Goal: Book appointment/travel/reservation

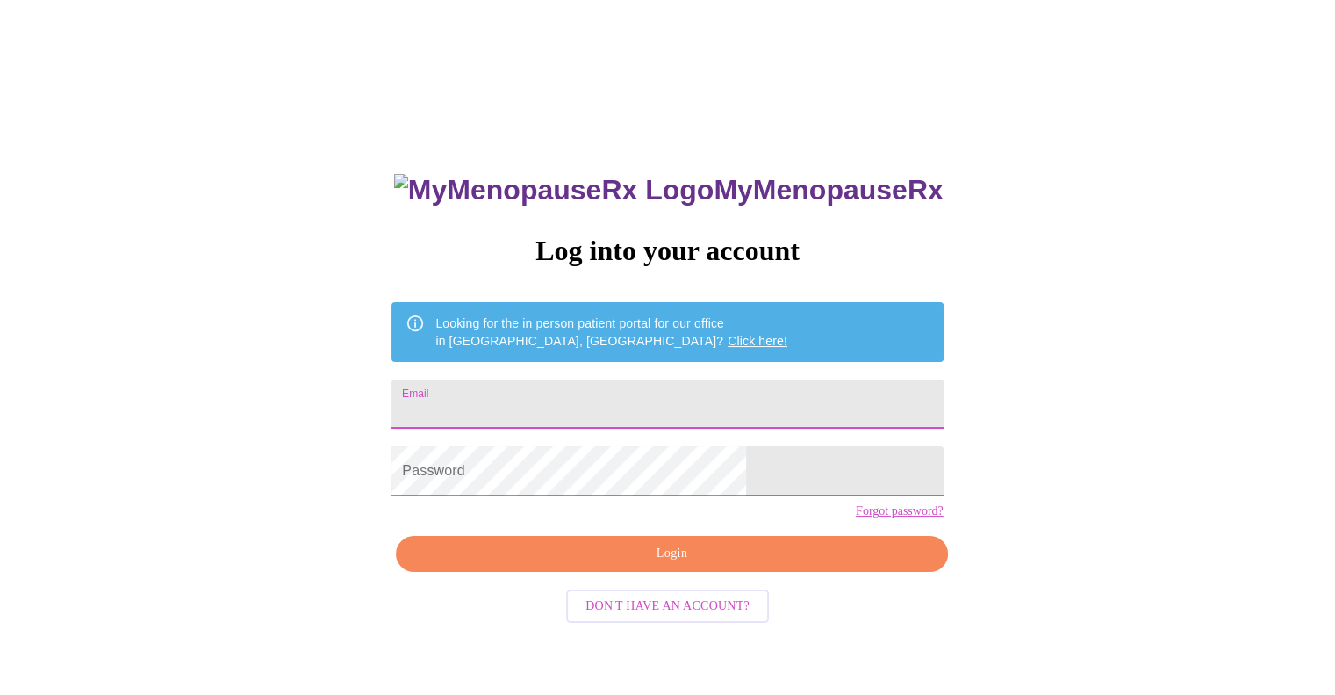
click at [673, 403] on input "Email" at bounding box center [667, 403] width 551 height 49
type input "[PERSON_NAME][EMAIL_ADDRESS][PERSON_NAME][DOMAIN_NAME]"
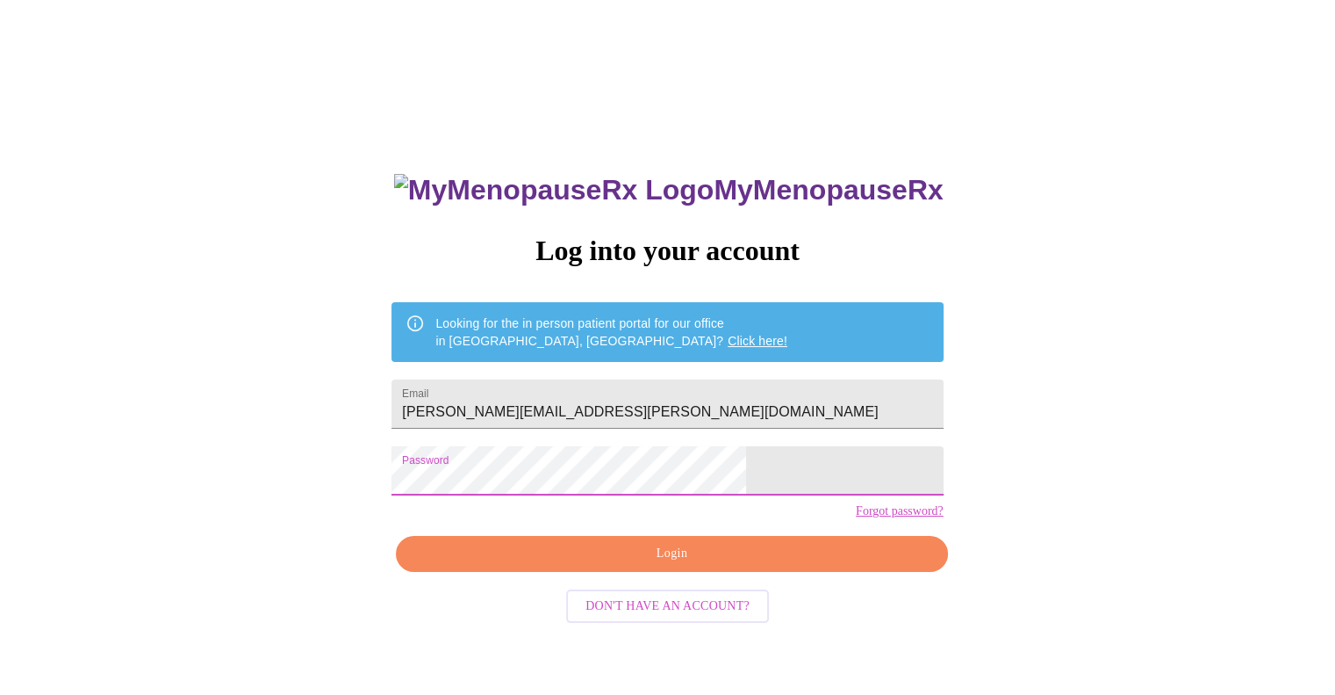
click at [670, 565] on span "Login" at bounding box center [671, 554] width 511 height 22
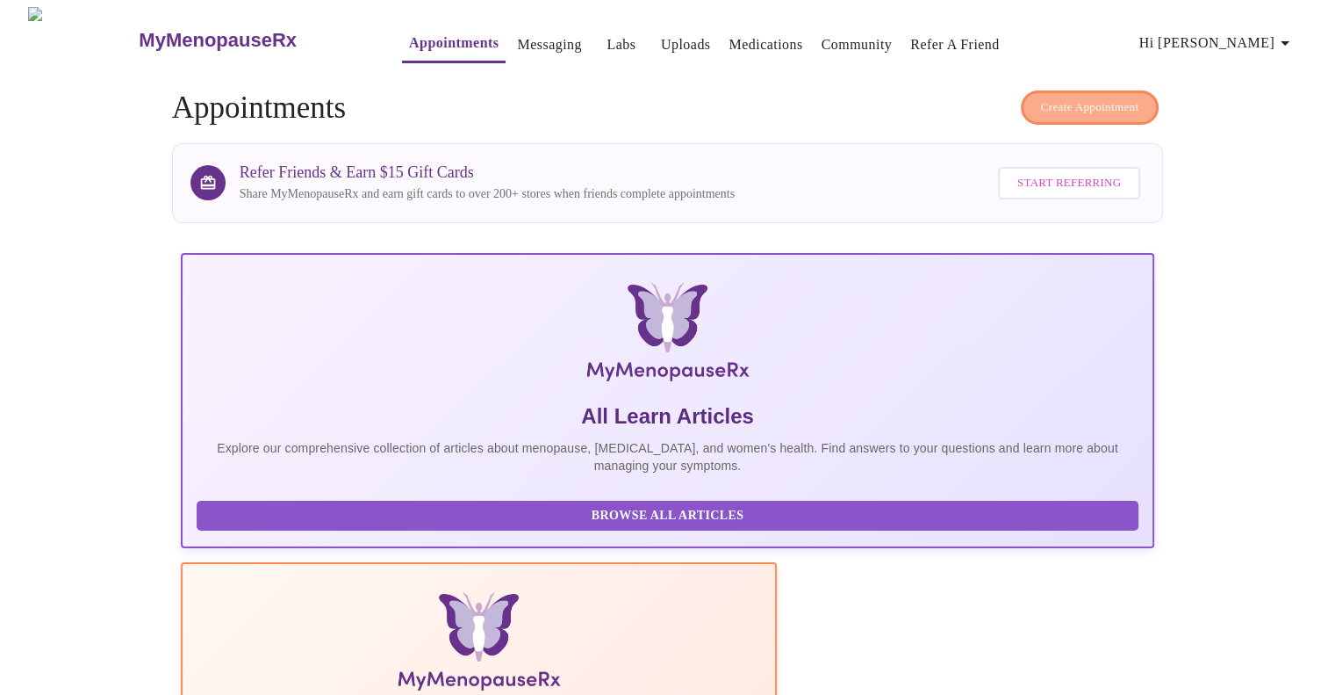
click at [1060, 97] on span "Create Appointment" at bounding box center [1090, 107] width 98 height 20
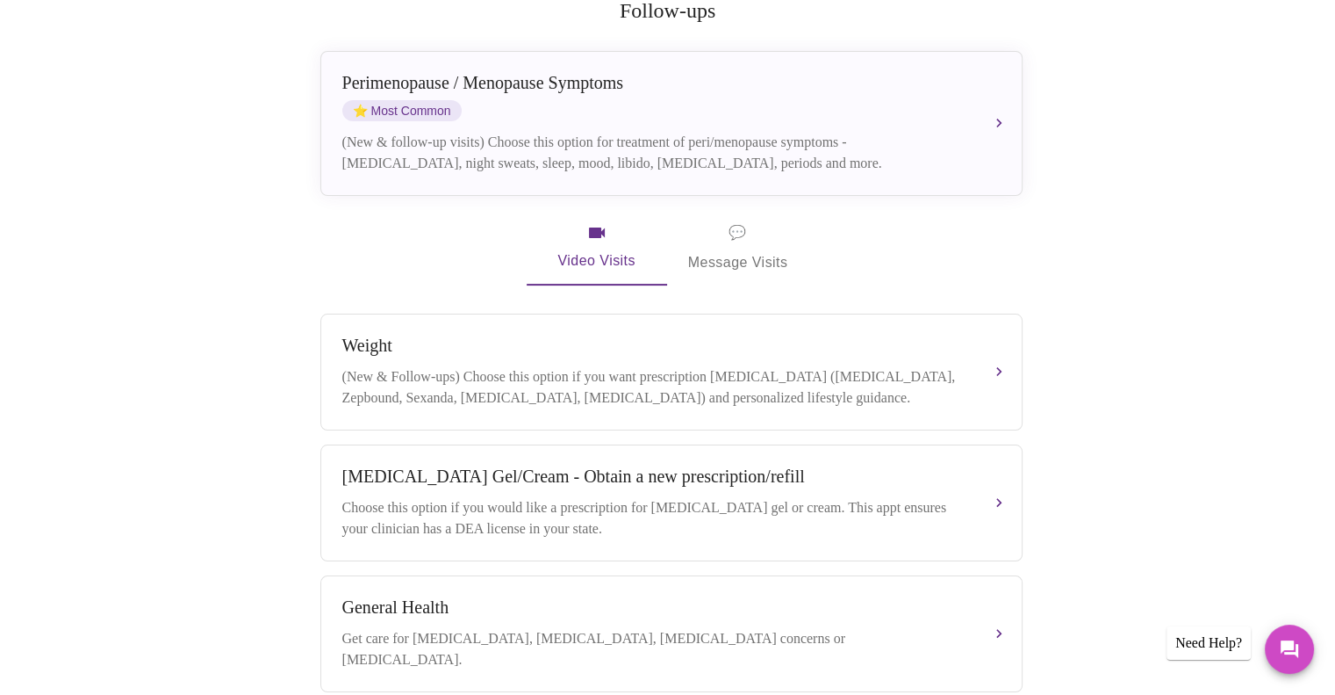
scroll to position [368, 0]
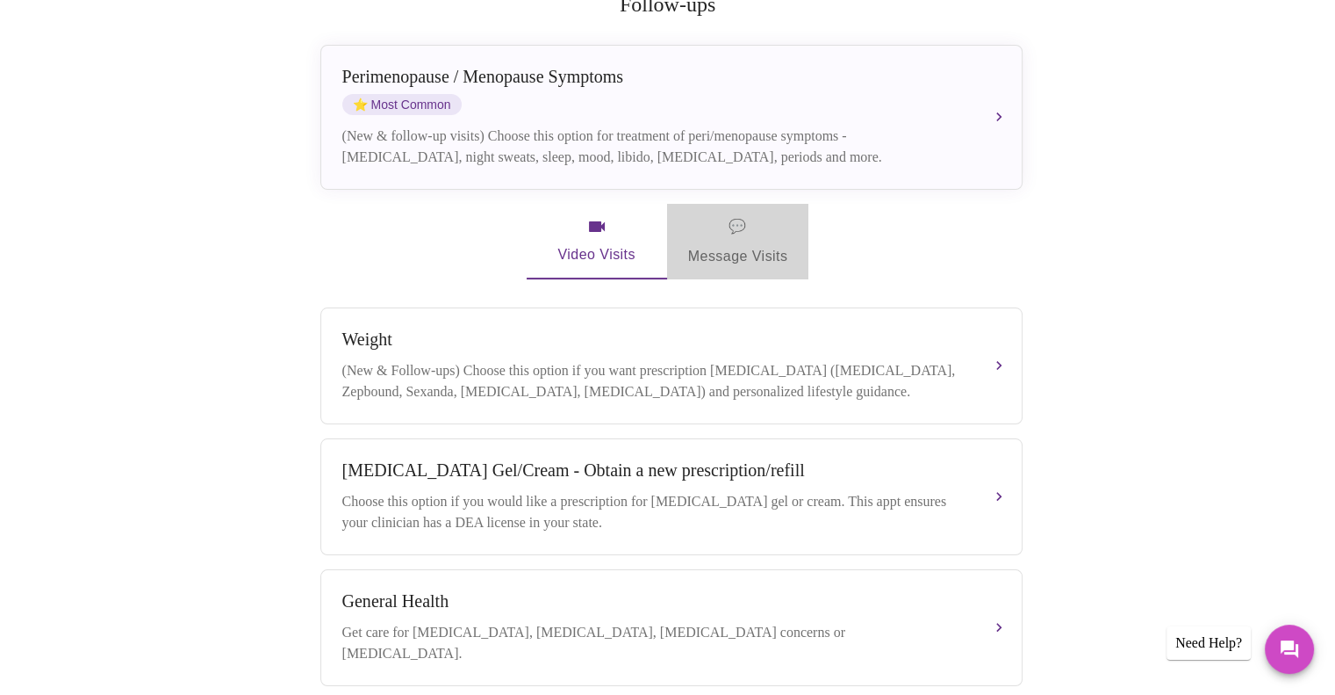
click at [754, 238] on span "💬 Message Visits" at bounding box center [738, 241] width 100 height 54
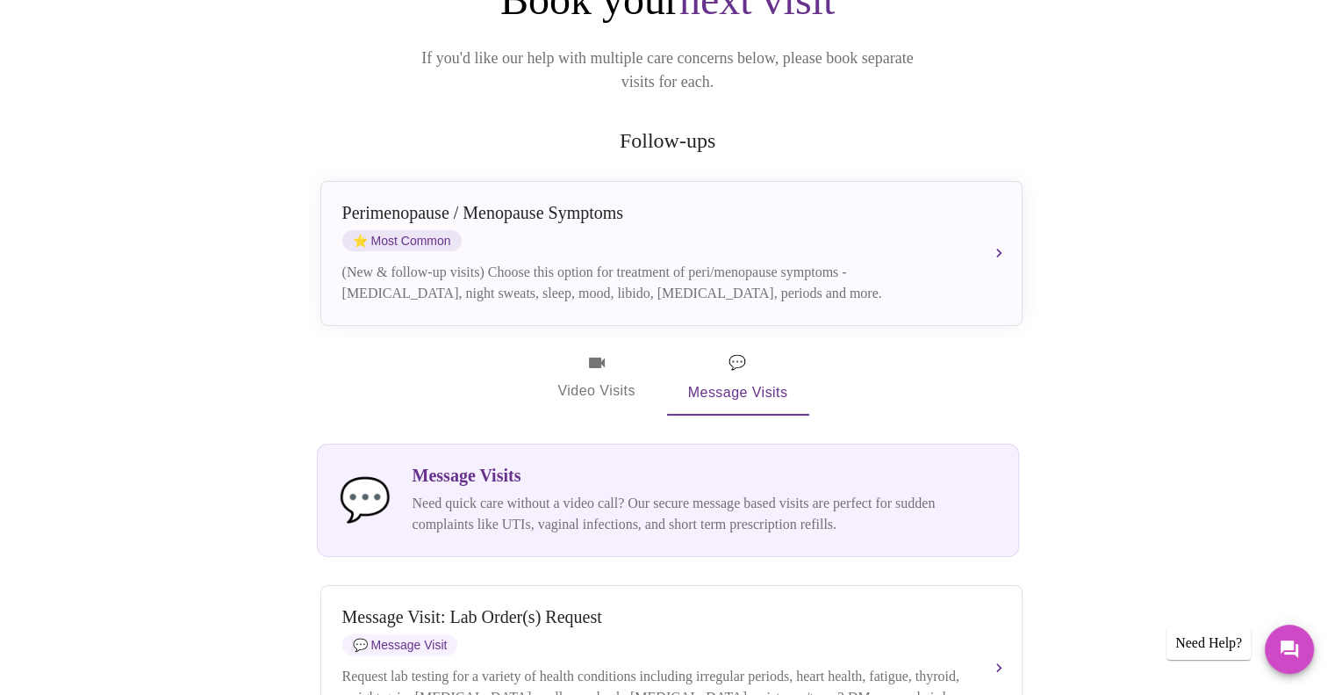
scroll to position [223, 0]
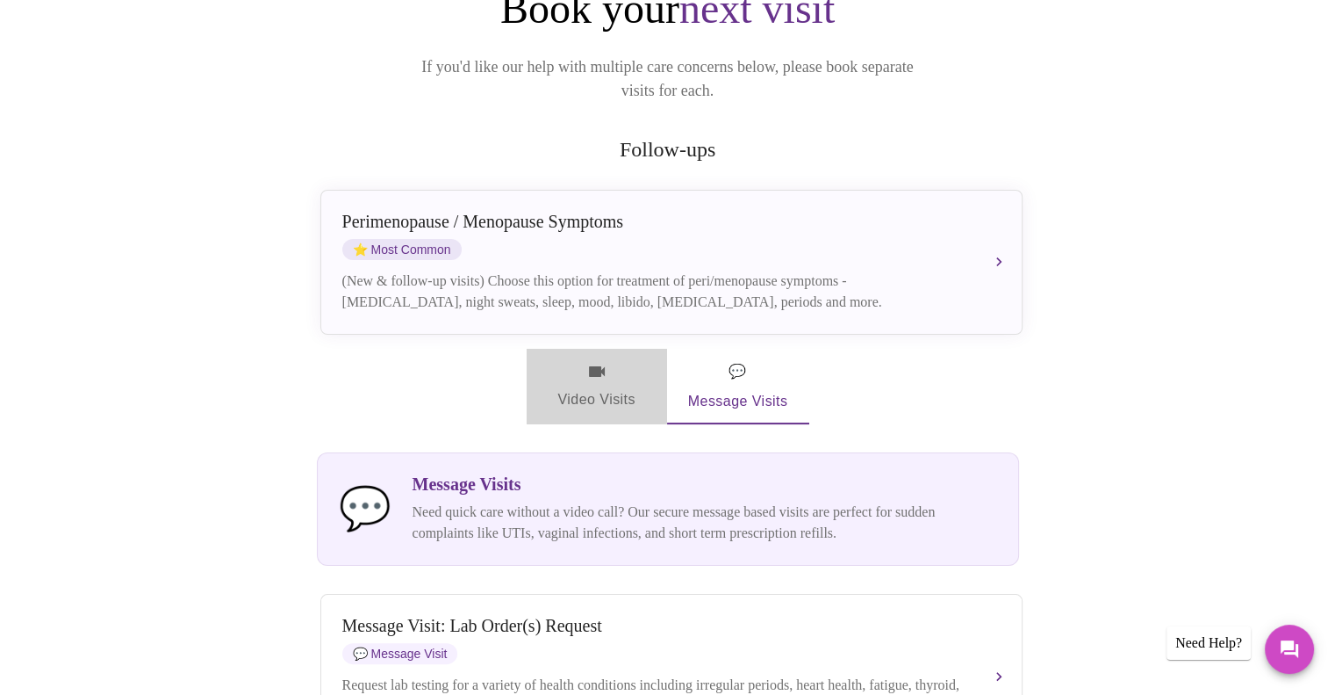
click at [588, 377] on span "Video Visits" at bounding box center [597, 386] width 98 height 51
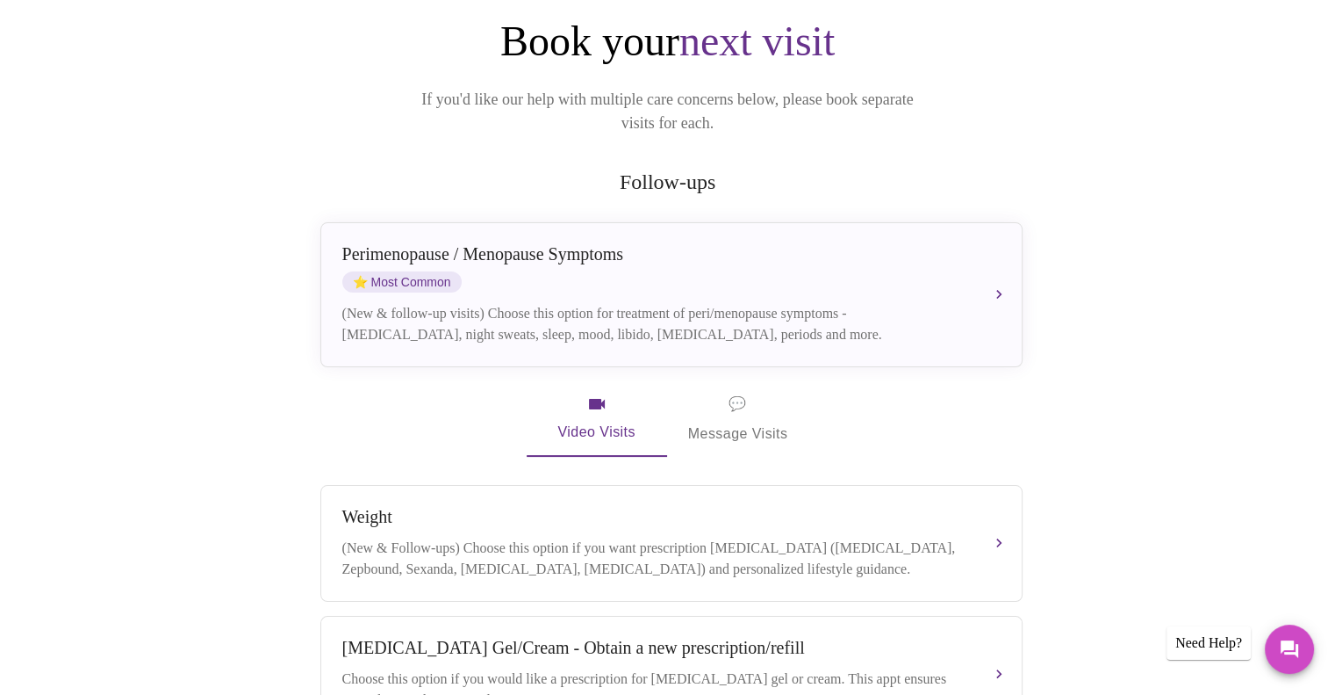
scroll to position [186, 0]
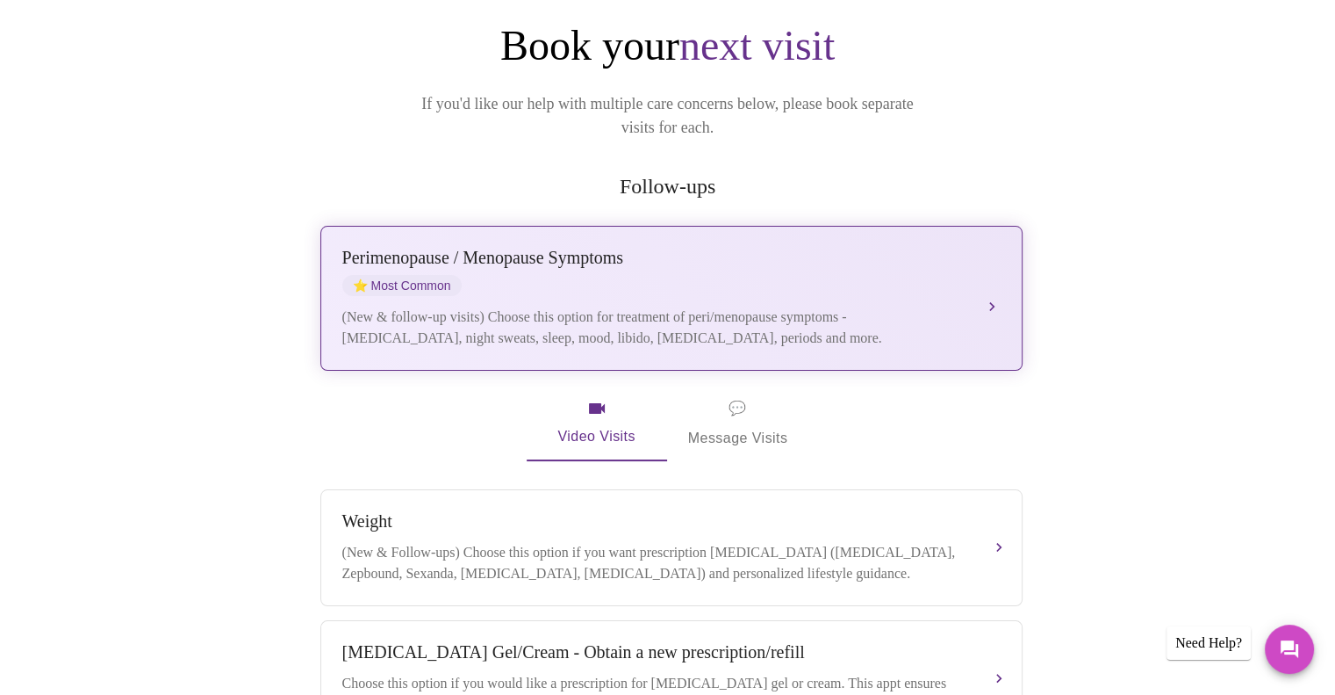
click at [594, 273] on div "[MEDICAL_DATA] / Menopause Symptoms ⭐ Most Common (New & follow-up visits) Choo…" at bounding box center [671, 298] width 659 height 101
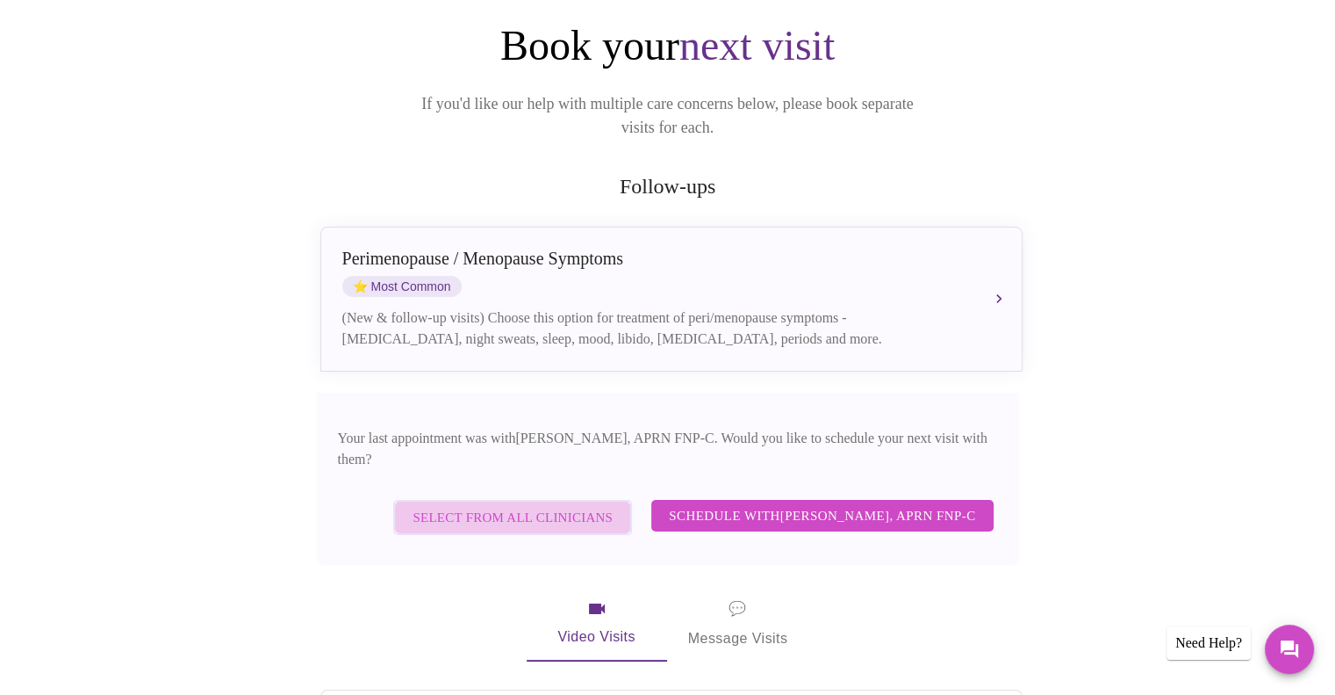
click at [577, 506] on span "Select from All Clinicians" at bounding box center [513, 517] width 200 height 23
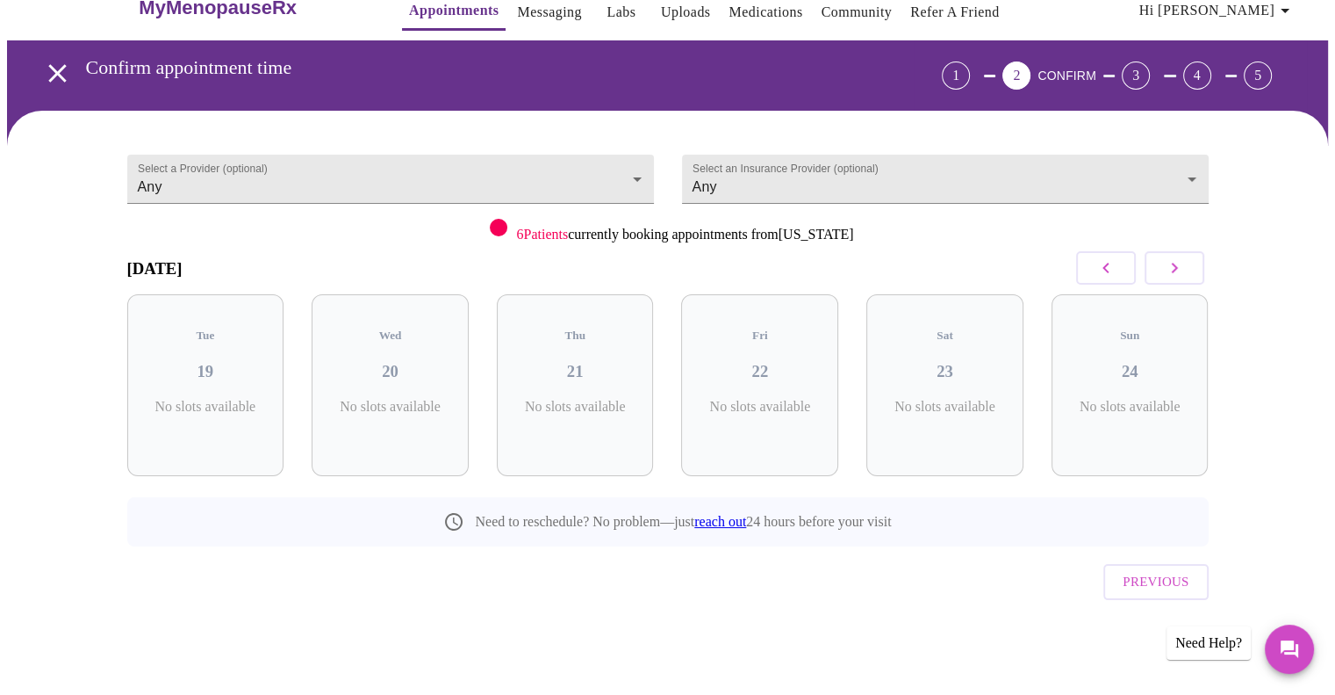
scroll to position [0, 0]
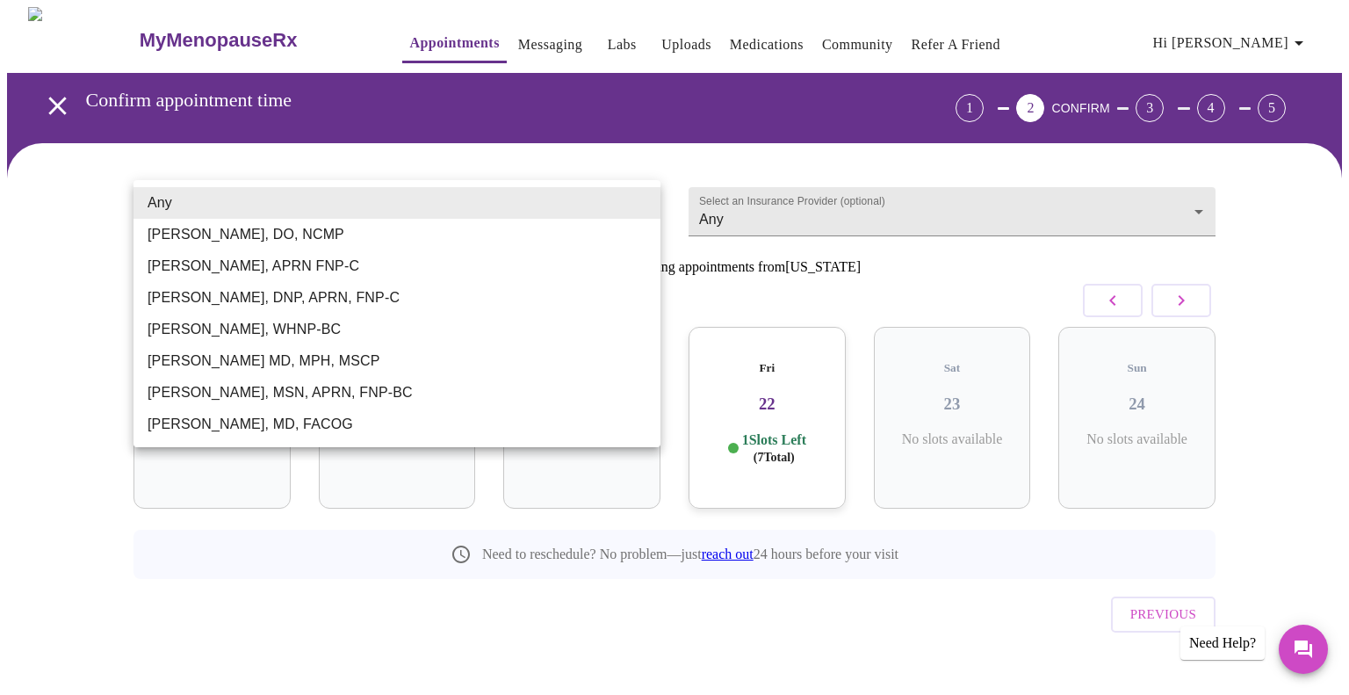
click at [511, 213] on body "MyMenopauseRx Appointments Messaging Labs Uploads Medications Community Refer a…" at bounding box center [674, 363] width 1335 height 713
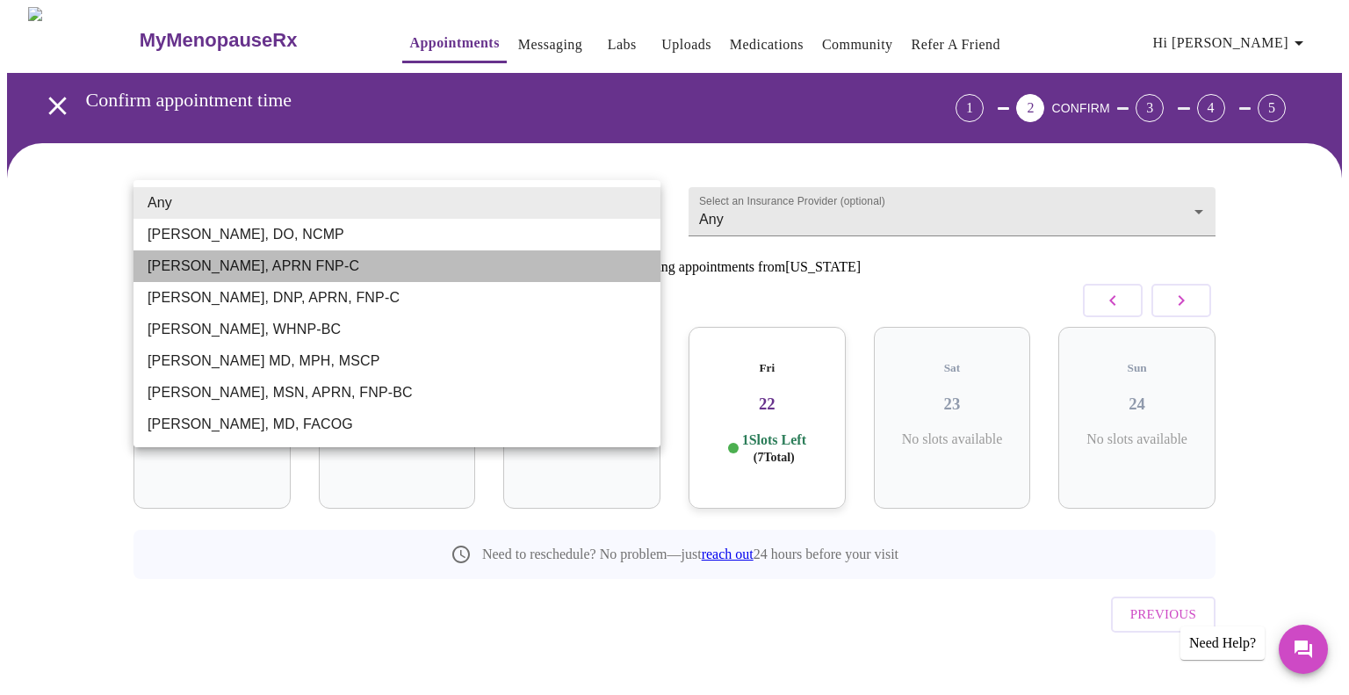
click at [406, 277] on li "[PERSON_NAME], APRN FNP-C" at bounding box center [396, 266] width 527 height 32
type input "[PERSON_NAME], APRN FNP-C"
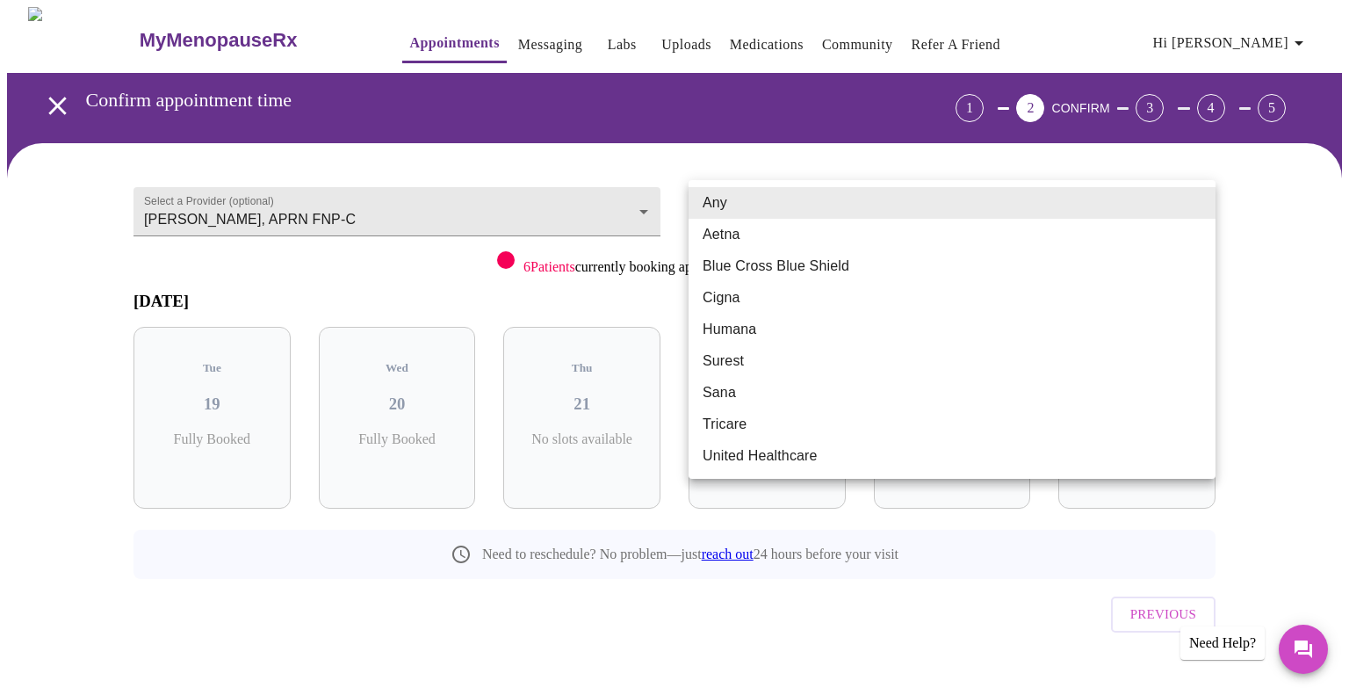
click at [831, 204] on body "MyMenopauseRx Appointments Messaging Labs Uploads Medications Community Refer a…" at bounding box center [674, 363] width 1335 height 713
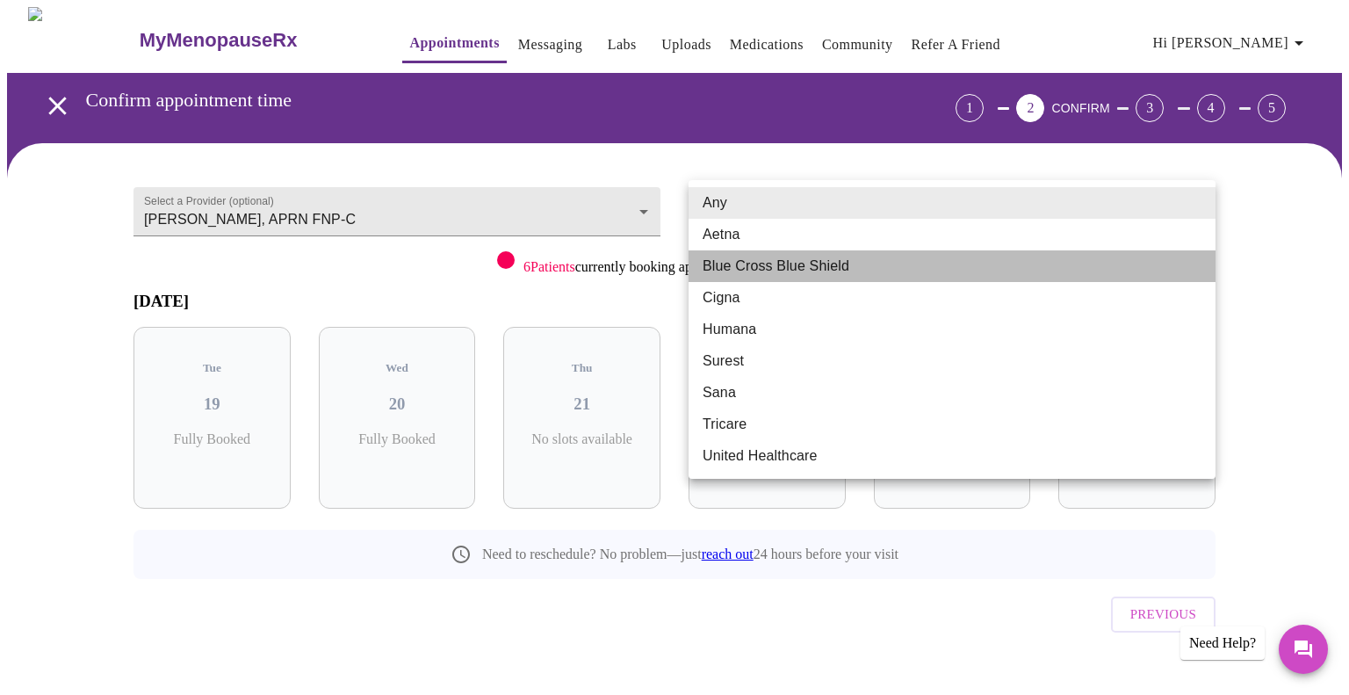
click at [824, 264] on li "Blue Cross Blue Shield" at bounding box center [951, 266] width 527 height 32
type input "Blue Cross Blue Shield"
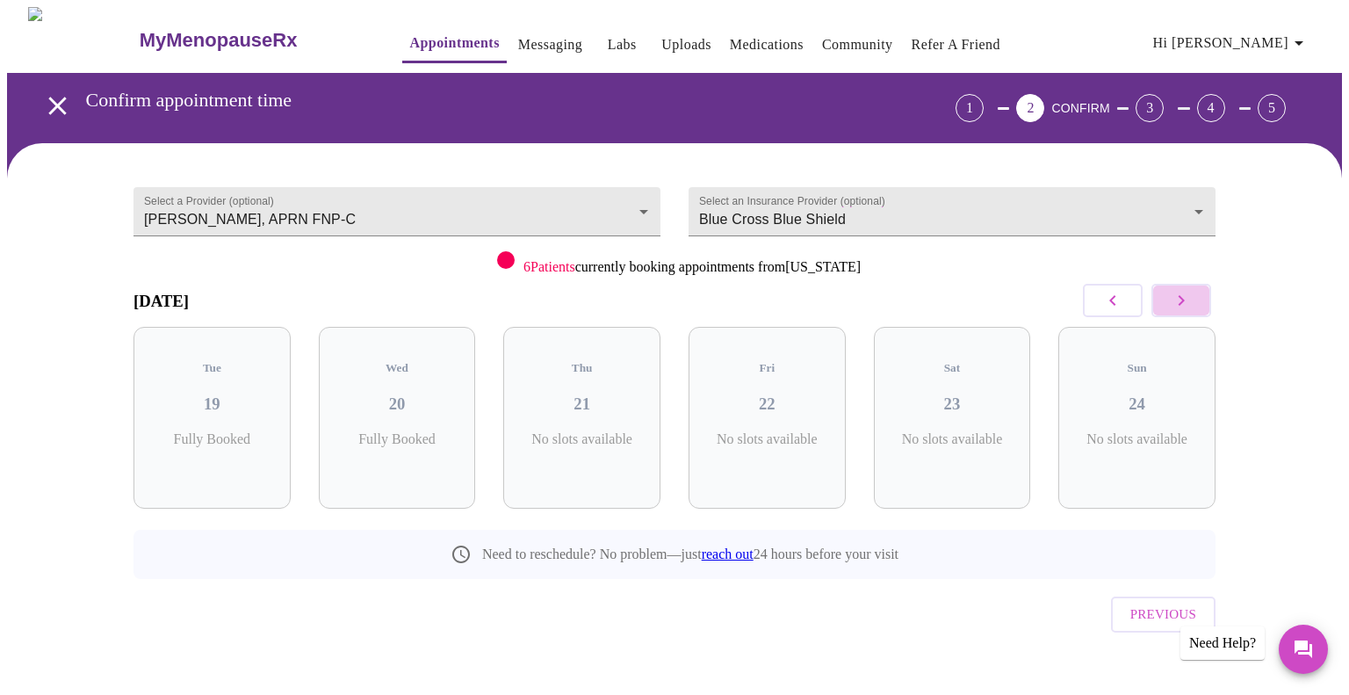
click at [1193, 304] on button "button" at bounding box center [1181, 300] width 60 height 33
click at [777, 431] on p "4 Slots Left ( 5 Total)" at bounding box center [774, 448] width 64 height 34
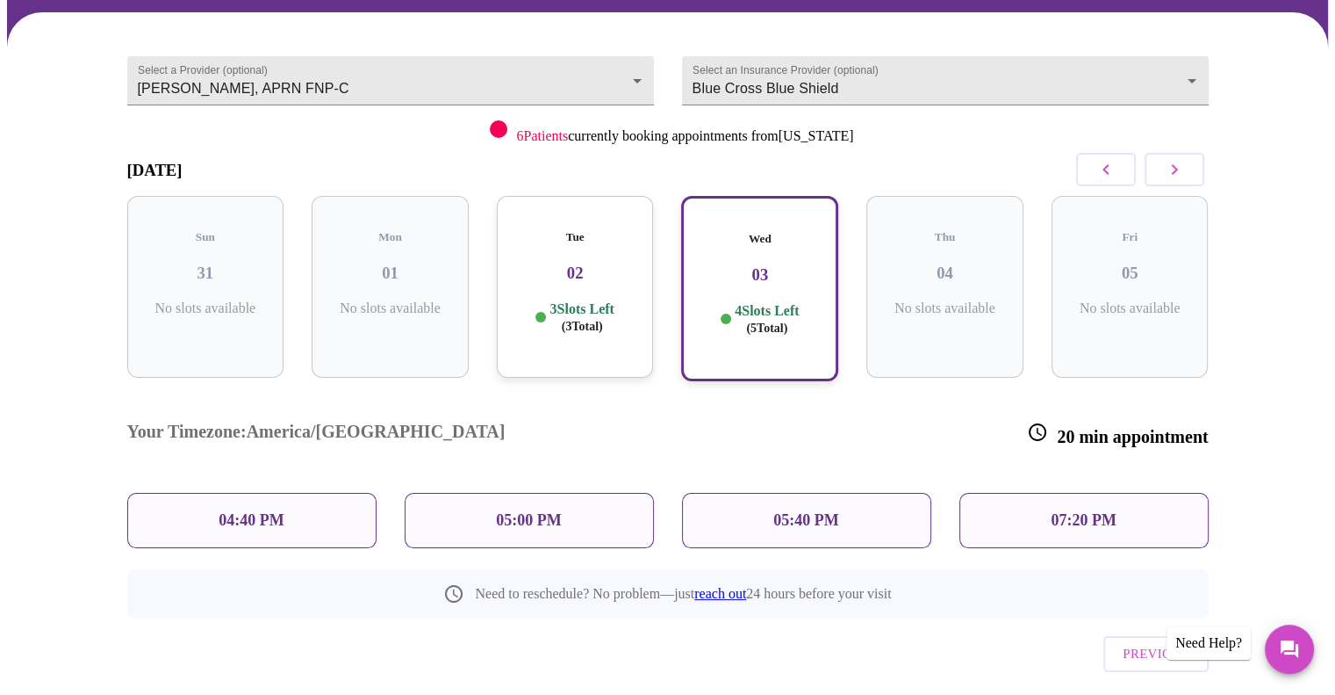
scroll to position [136, 0]
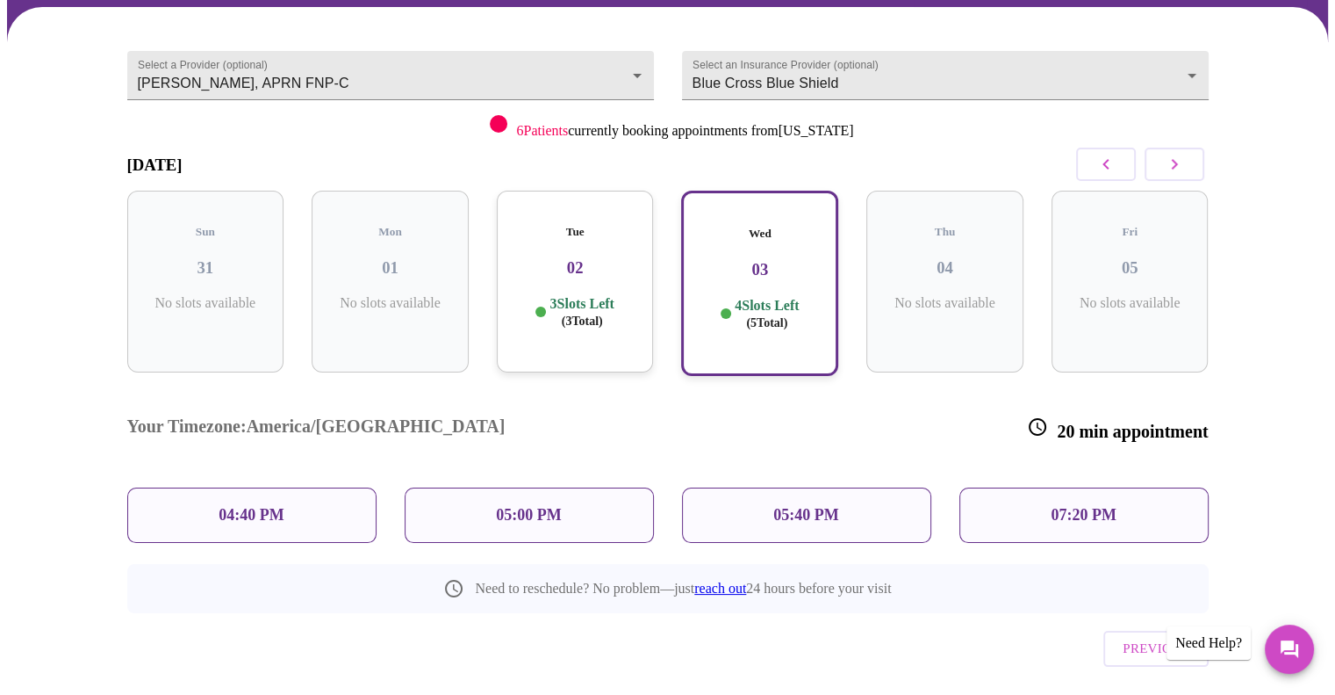
click at [580, 314] on span "( 3 Total)" at bounding box center [582, 320] width 41 height 13
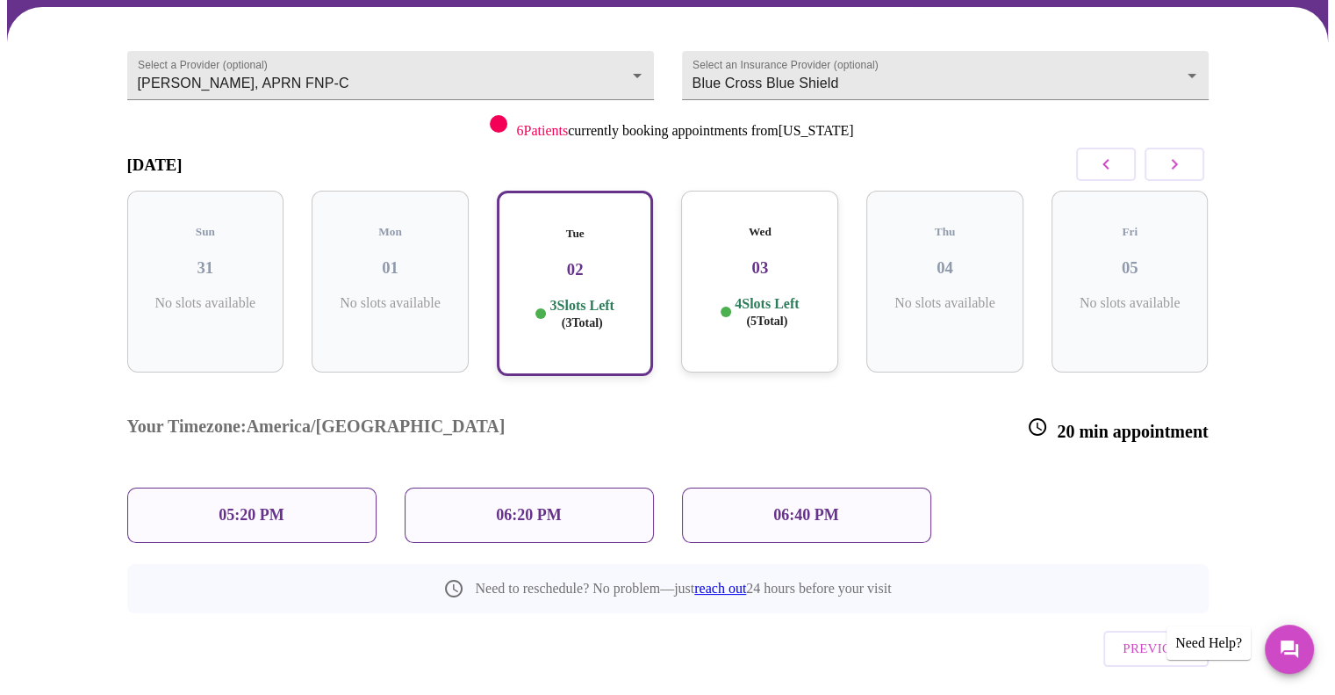
click at [822, 506] on p "06:40 PM" at bounding box center [806, 515] width 65 height 18
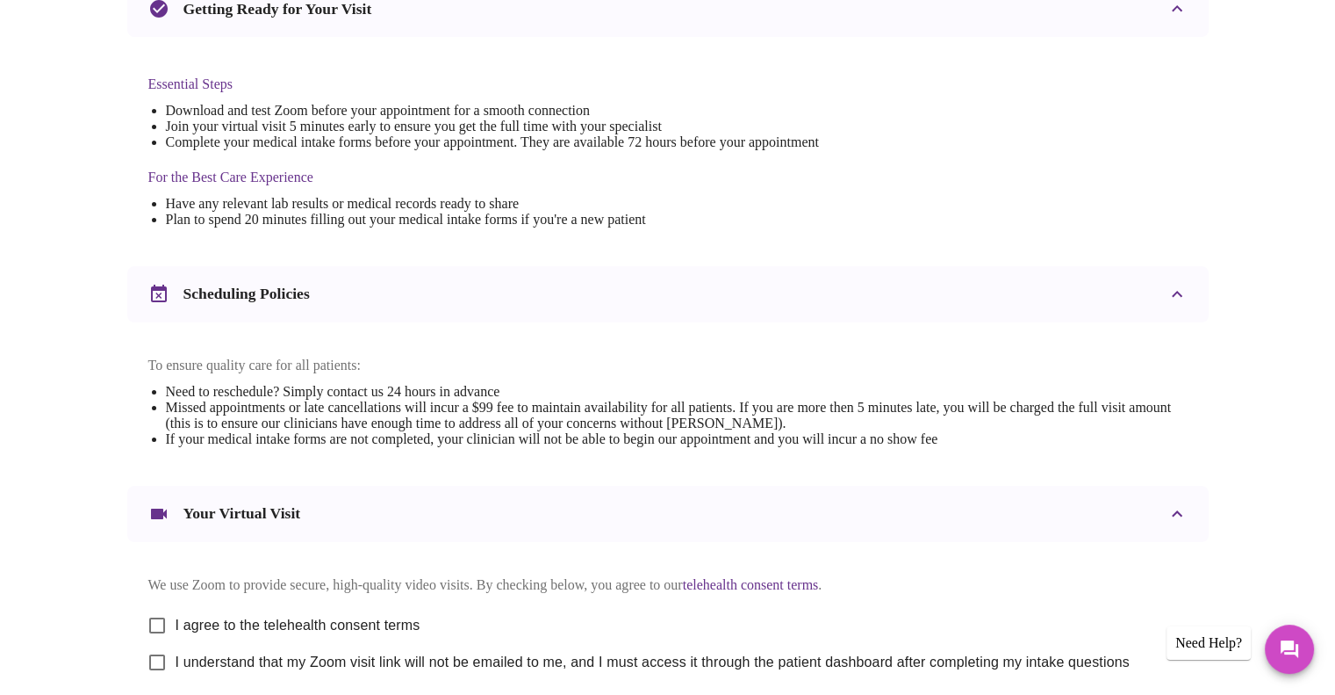
scroll to position [578, 0]
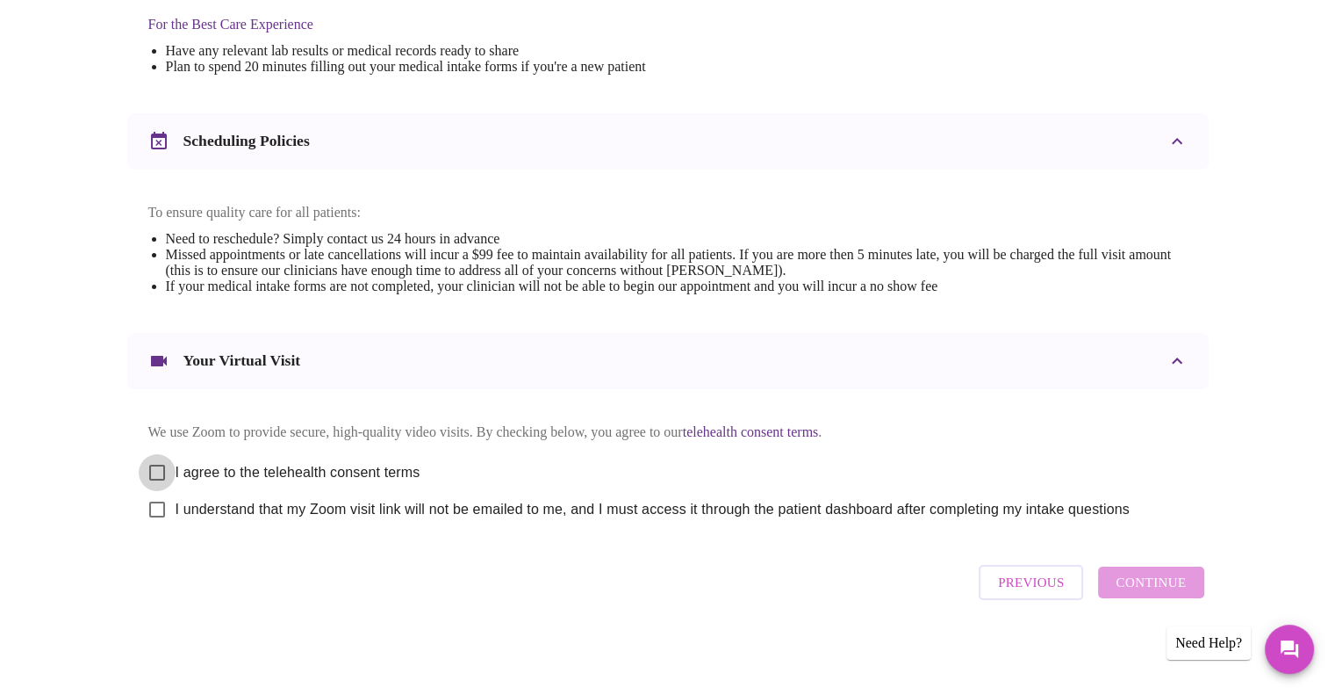
click at [155, 458] on input "I agree to the telehealth consent terms" at bounding box center [157, 472] width 37 height 37
checkbox input "true"
click at [161, 515] on input "I understand that my Zoom visit link will not be emailed to me, and I must acce…" at bounding box center [157, 509] width 37 height 37
checkbox input "true"
click at [1137, 594] on span "Continue" at bounding box center [1151, 582] width 70 height 23
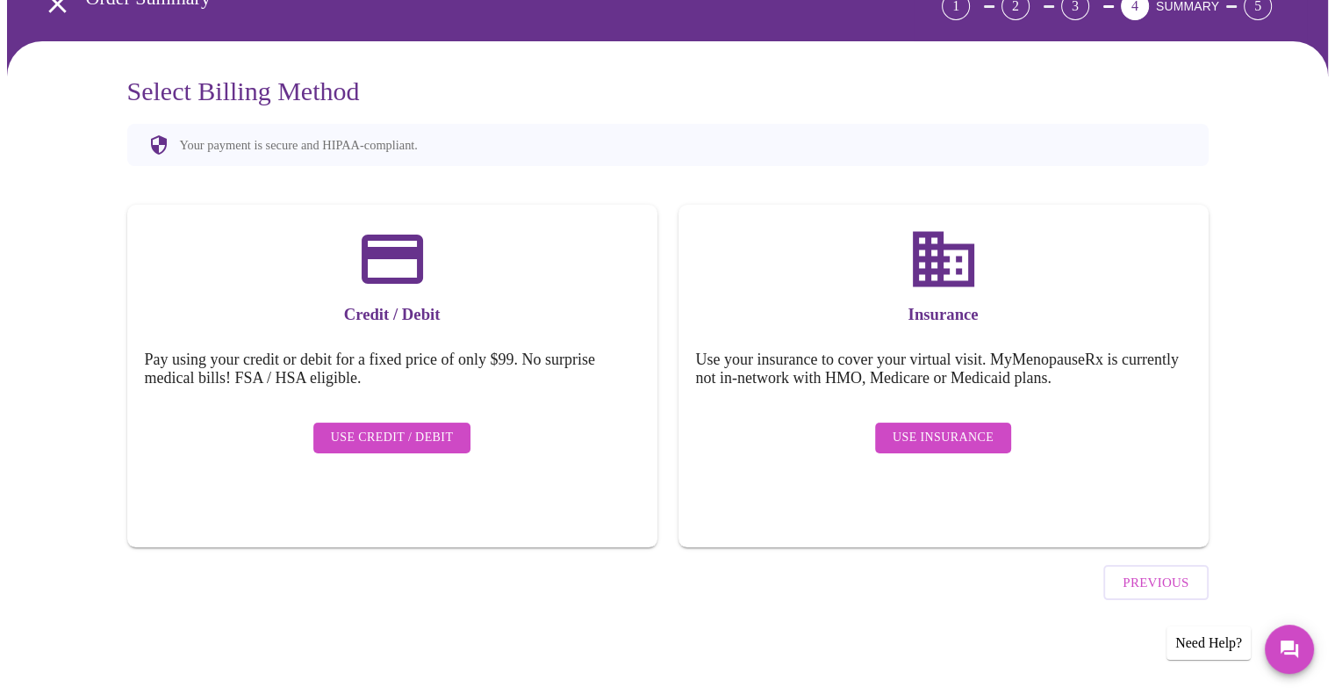
scroll to position [53, 0]
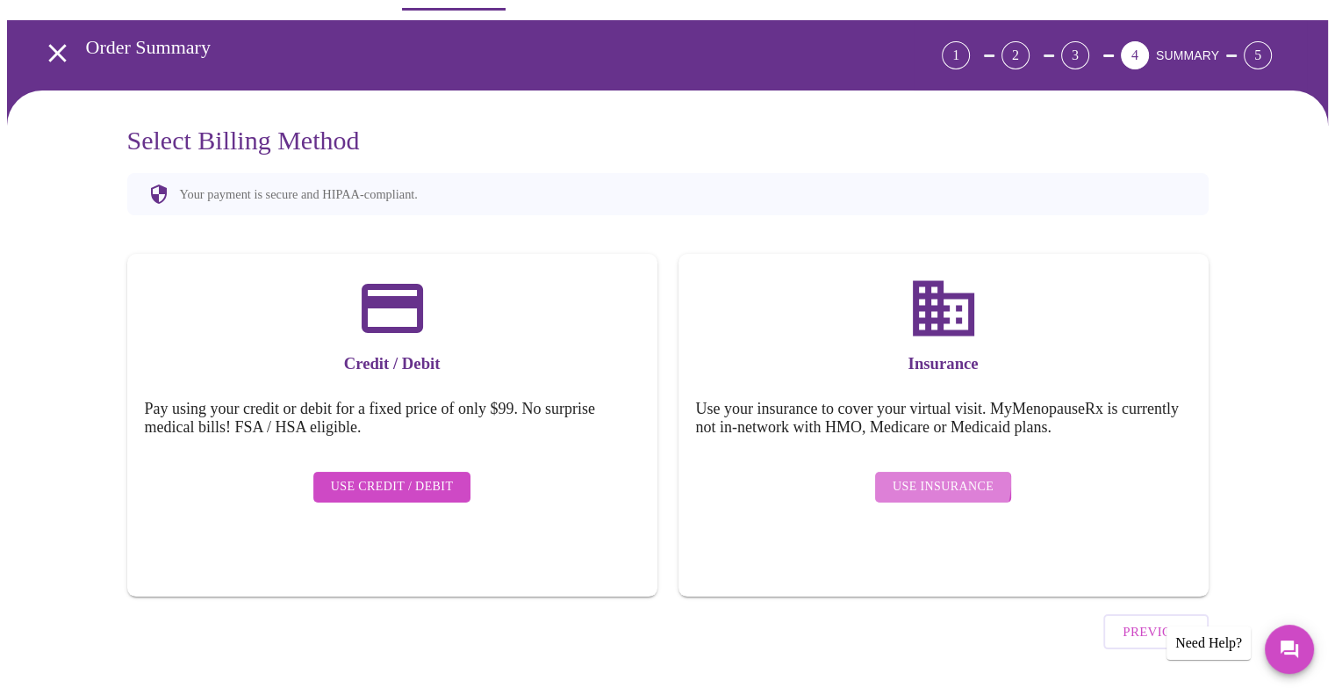
click at [939, 476] on span "Use Insurance" at bounding box center [943, 487] width 101 height 22
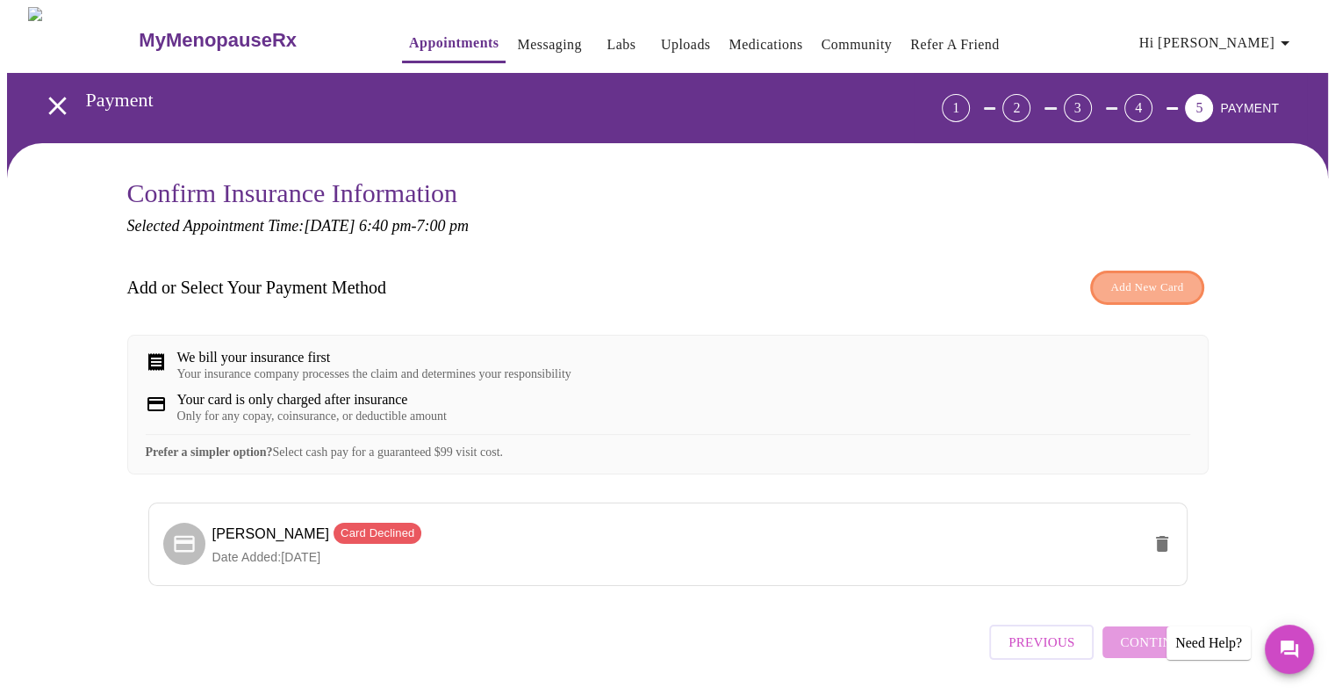
click at [1149, 286] on span "Add New Card" at bounding box center [1147, 287] width 73 height 20
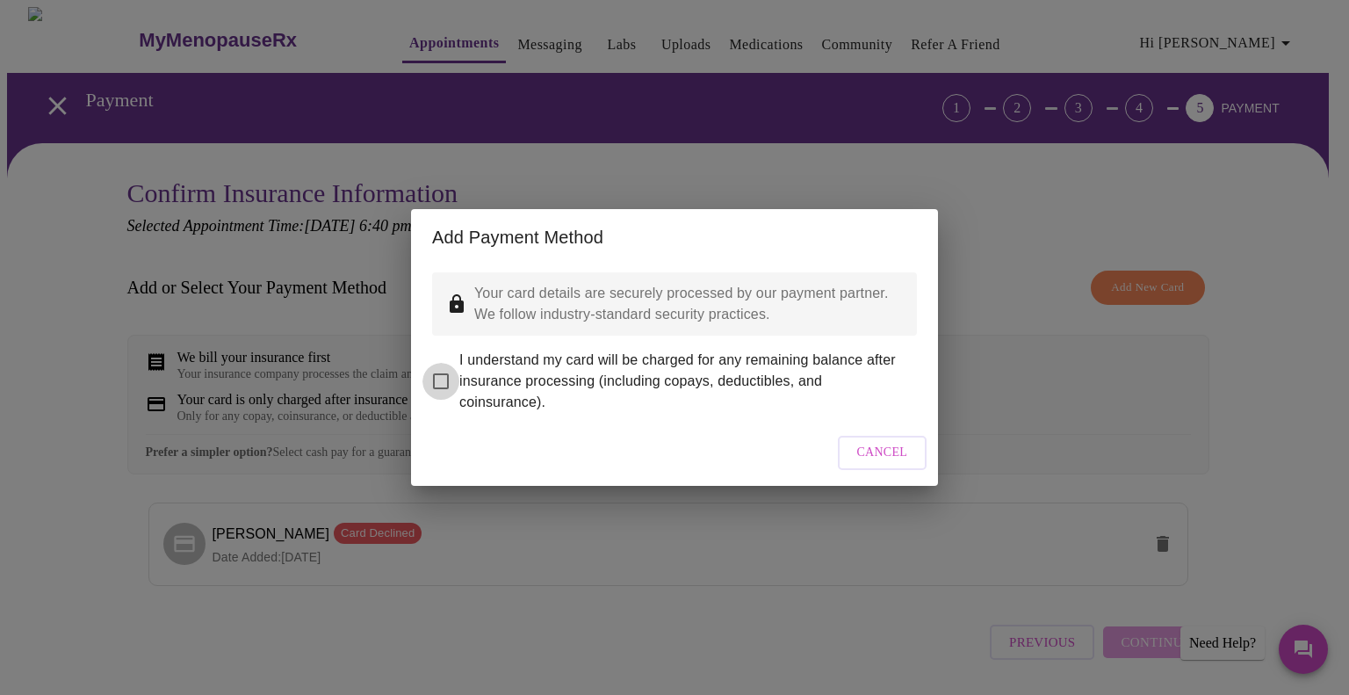
click at [440, 370] on input "I understand my card will be charged for any remaining balance after insurance …" at bounding box center [440, 381] width 37 height 37
checkbox input "true"
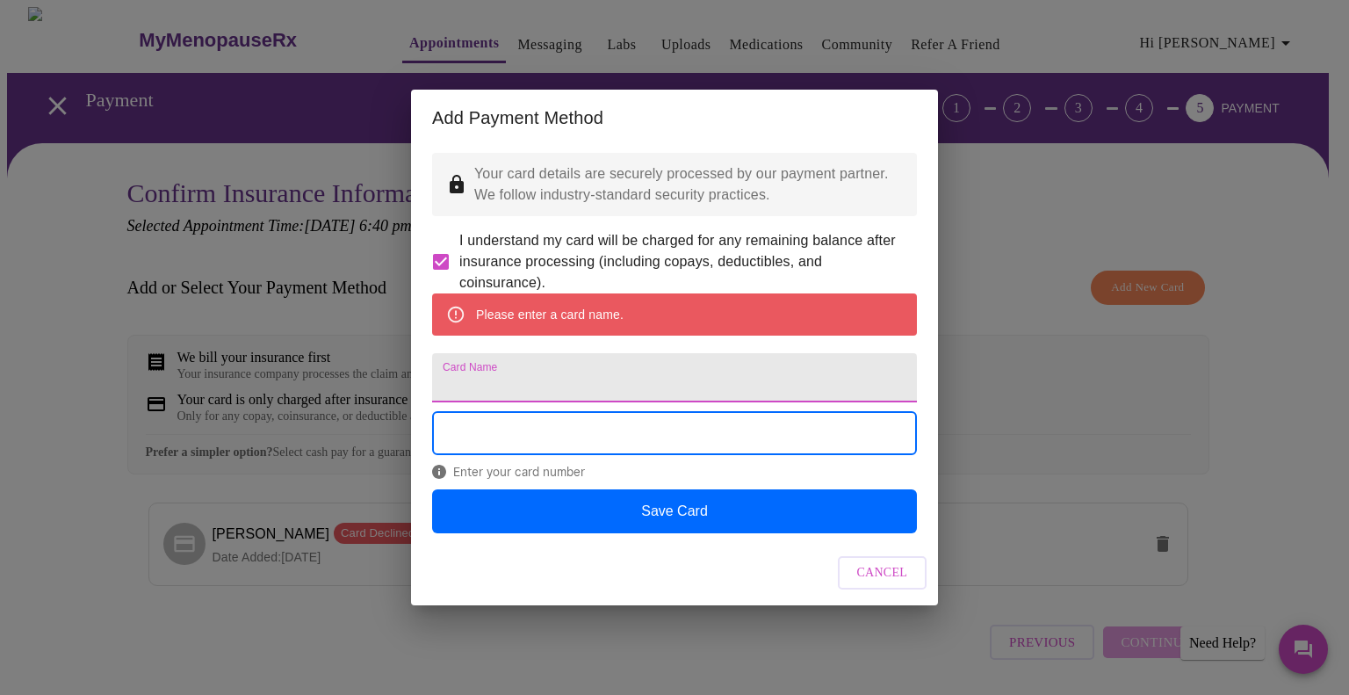
click at [588, 390] on input "Card Name" at bounding box center [674, 377] width 485 height 49
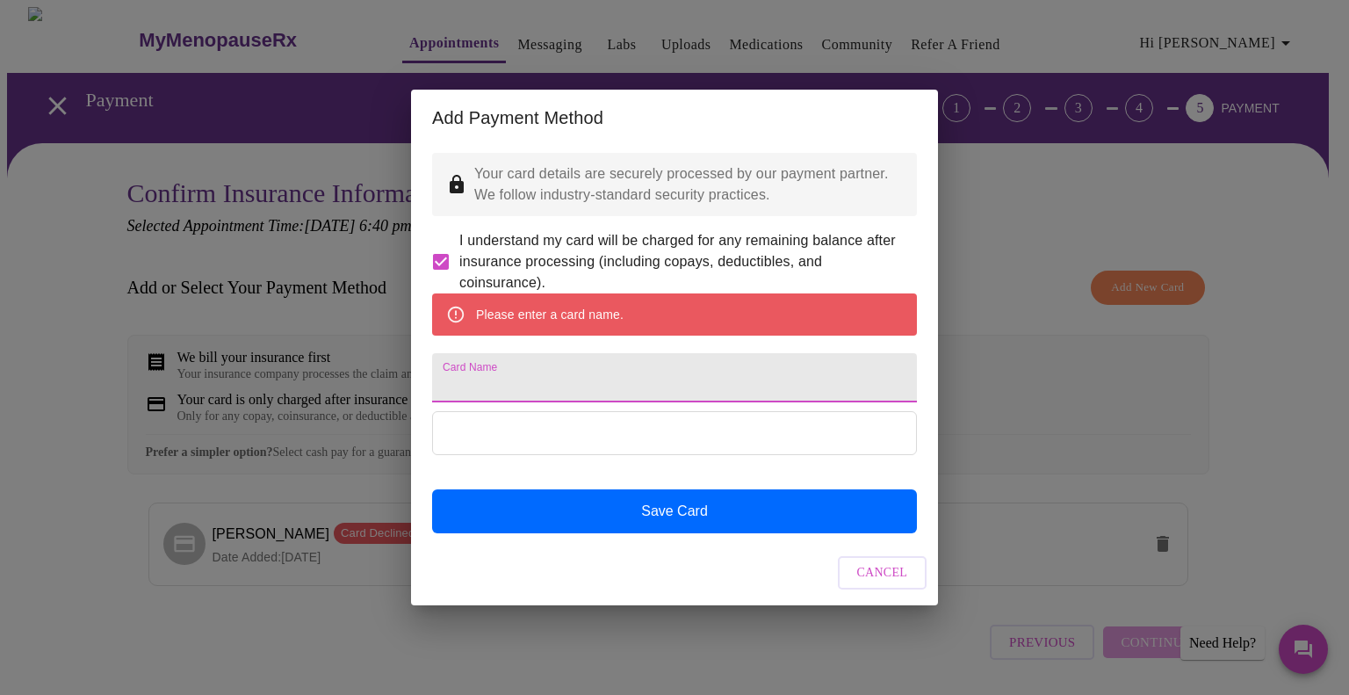
type input "[PERSON_NAME]"
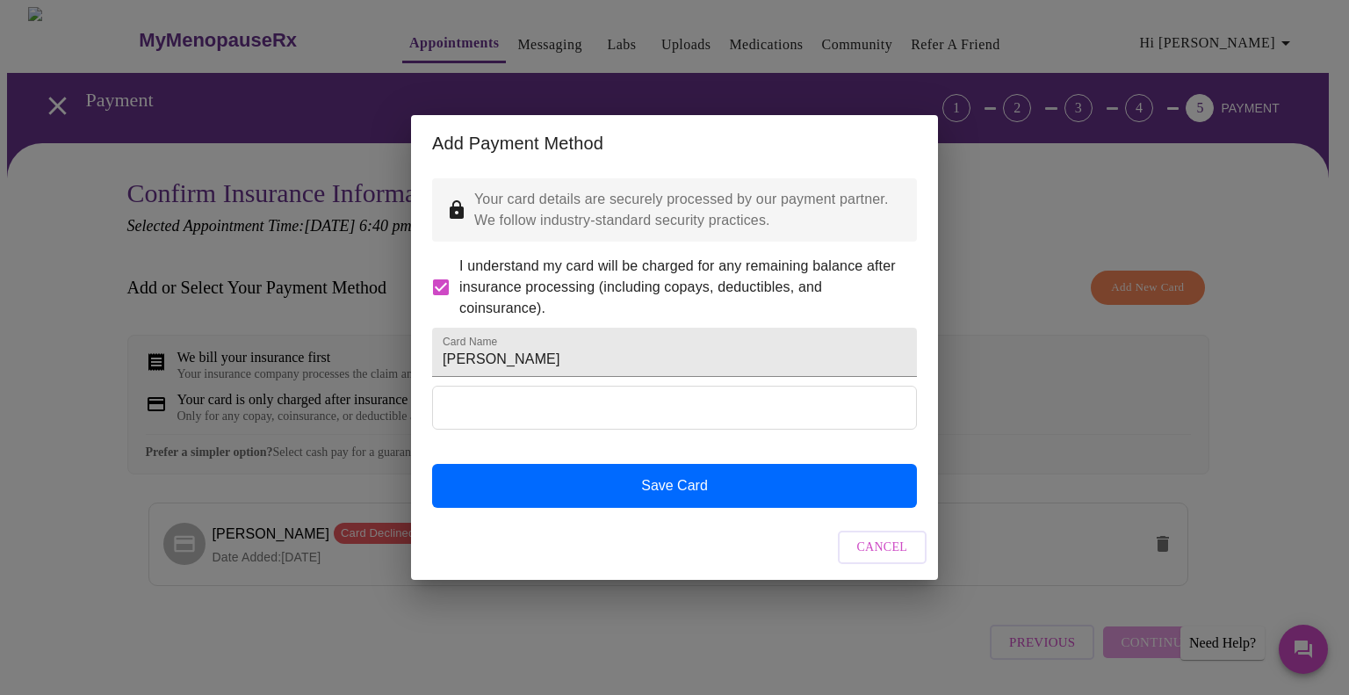
click at [1274, 248] on div "Add Payment Method Your card details are securely processed by our payment part…" at bounding box center [674, 347] width 1349 height 695
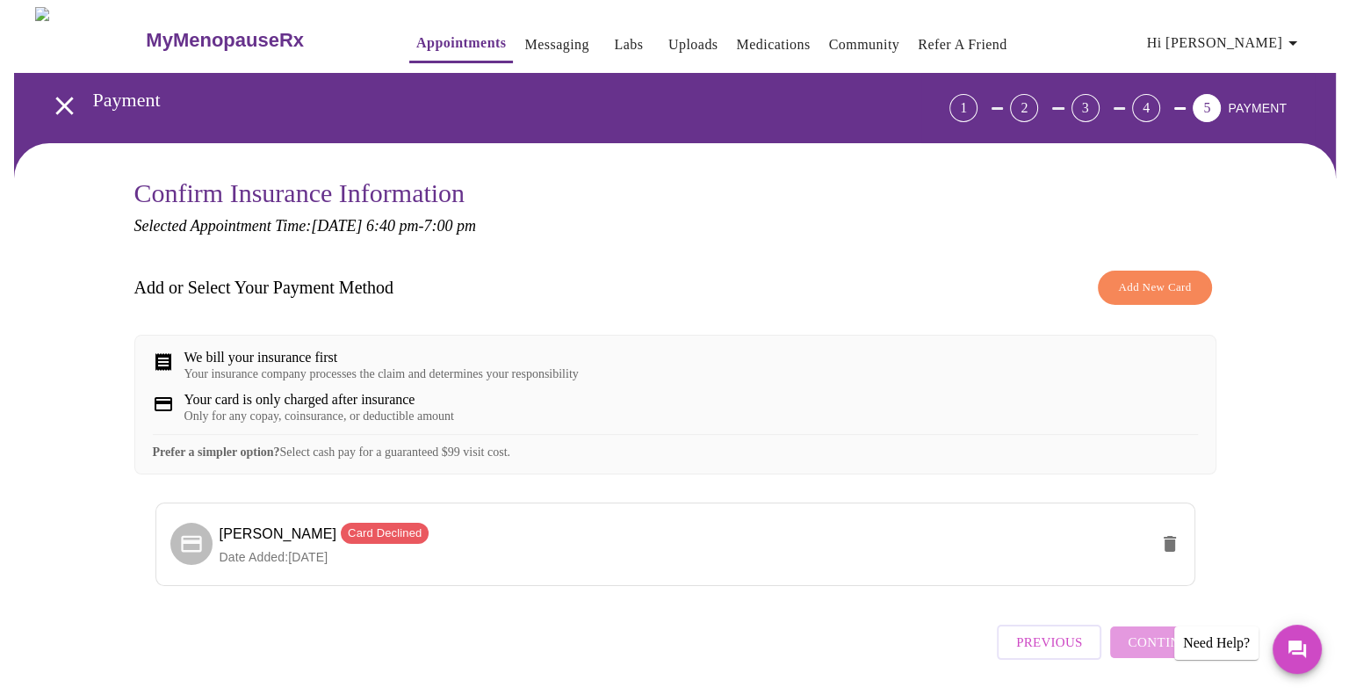
scroll to position [70, 0]
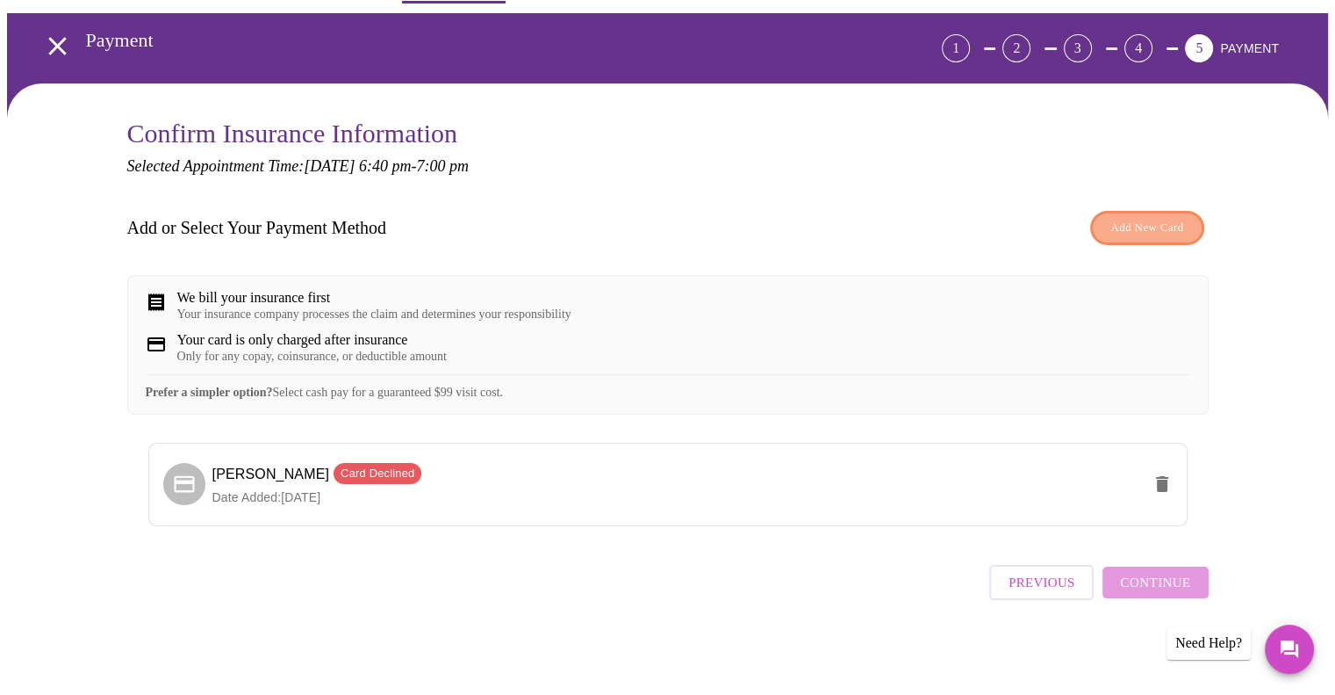
click at [1148, 218] on span "Add New Card" at bounding box center [1147, 228] width 73 height 20
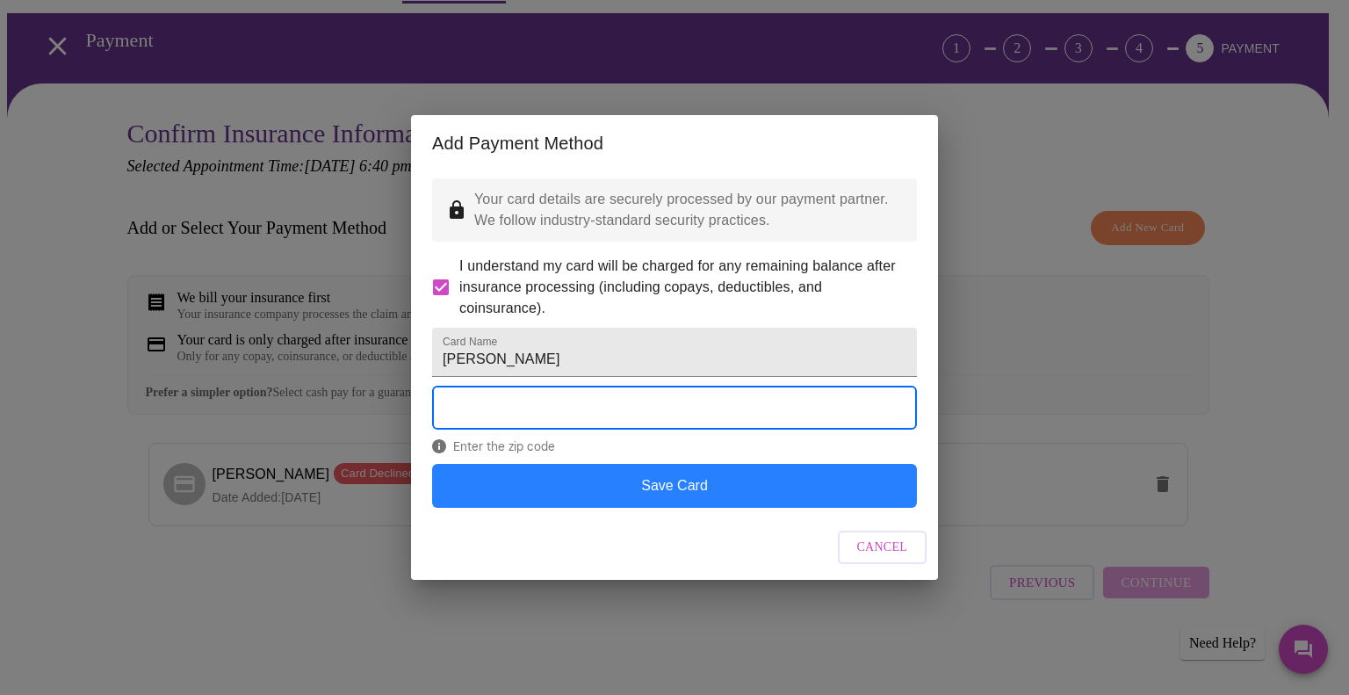
click at [699, 507] on button "Save Card" at bounding box center [674, 486] width 485 height 44
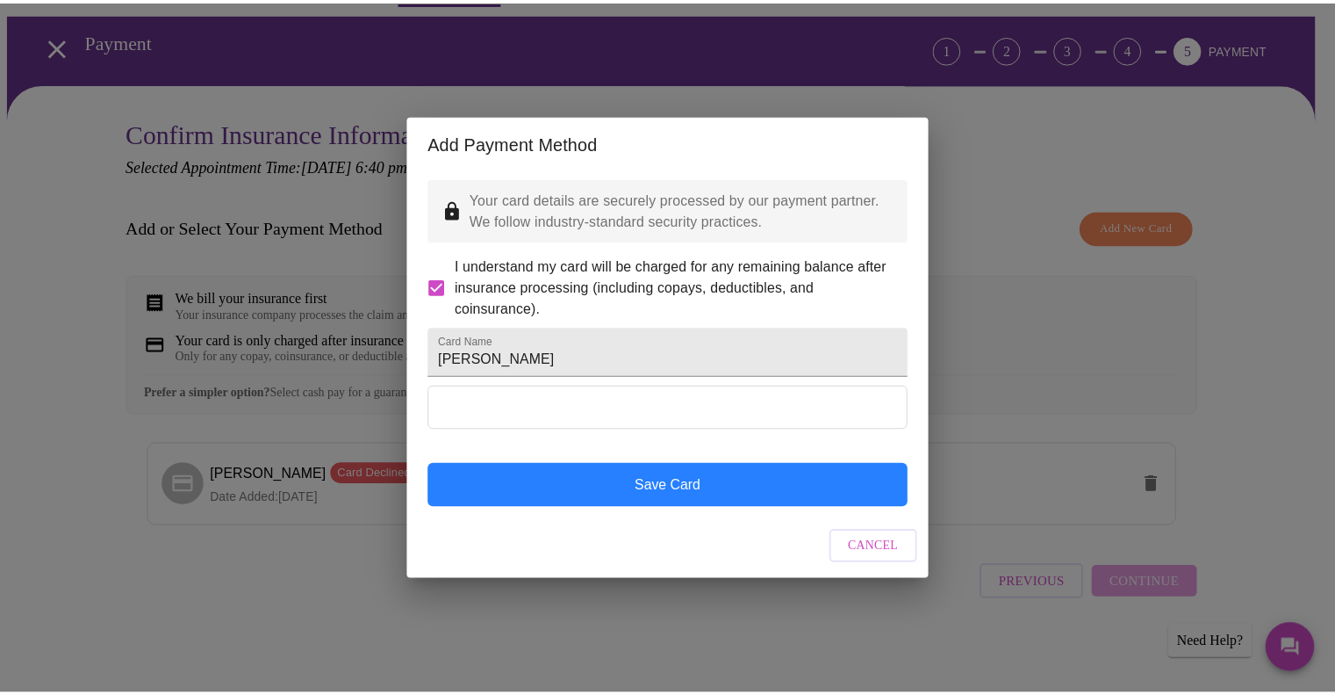
scroll to position [0, 0]
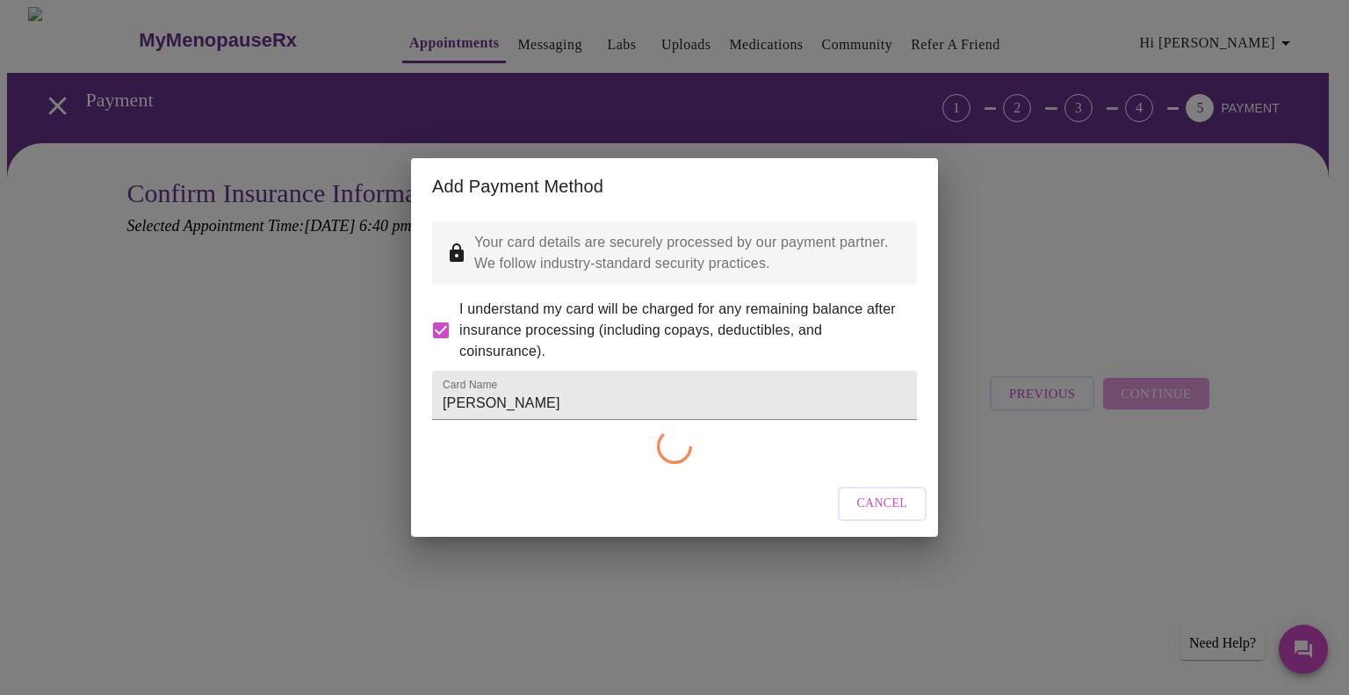
checkbox input "false"
